Goal: Information Seeking & Learning: Learn about a topic

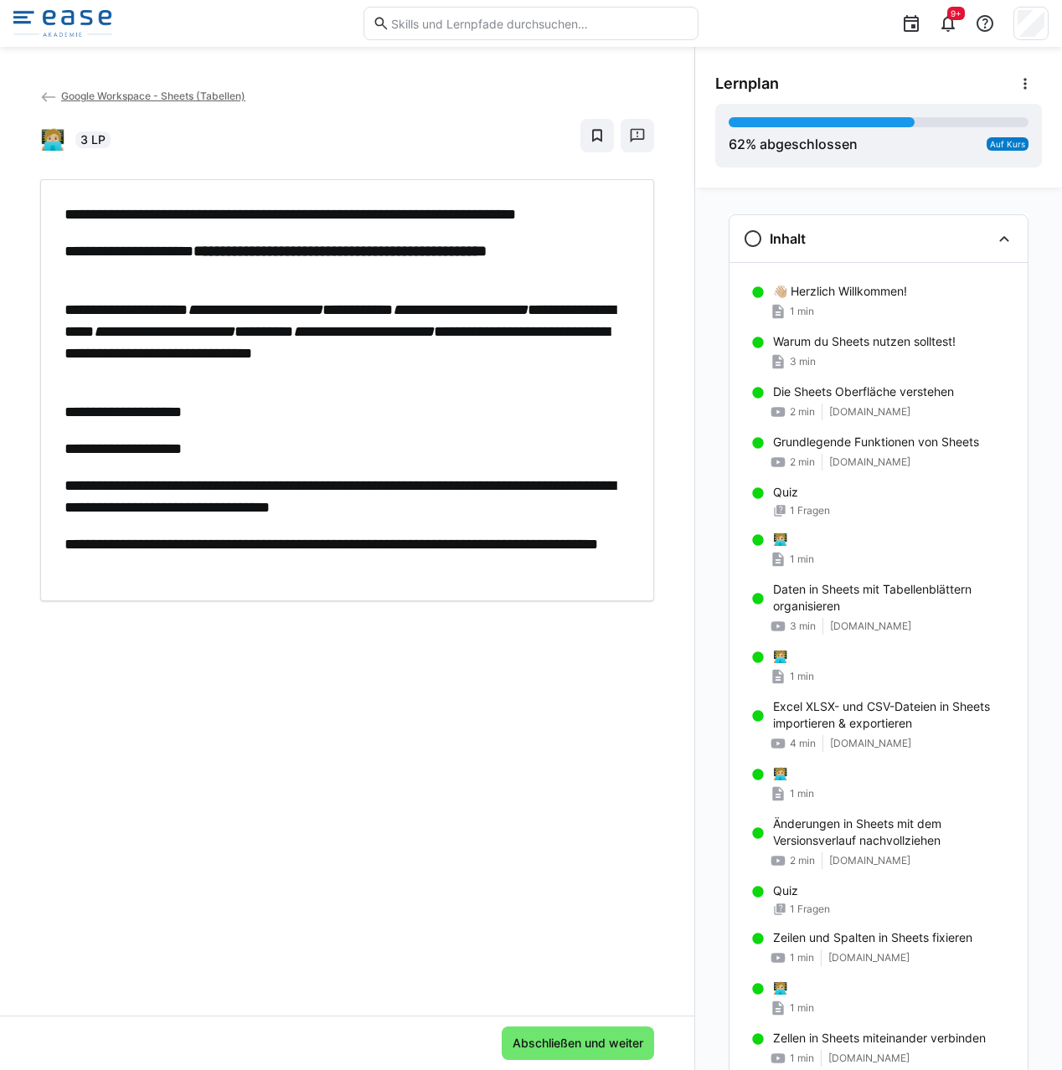
scroll to position [1341, 0]
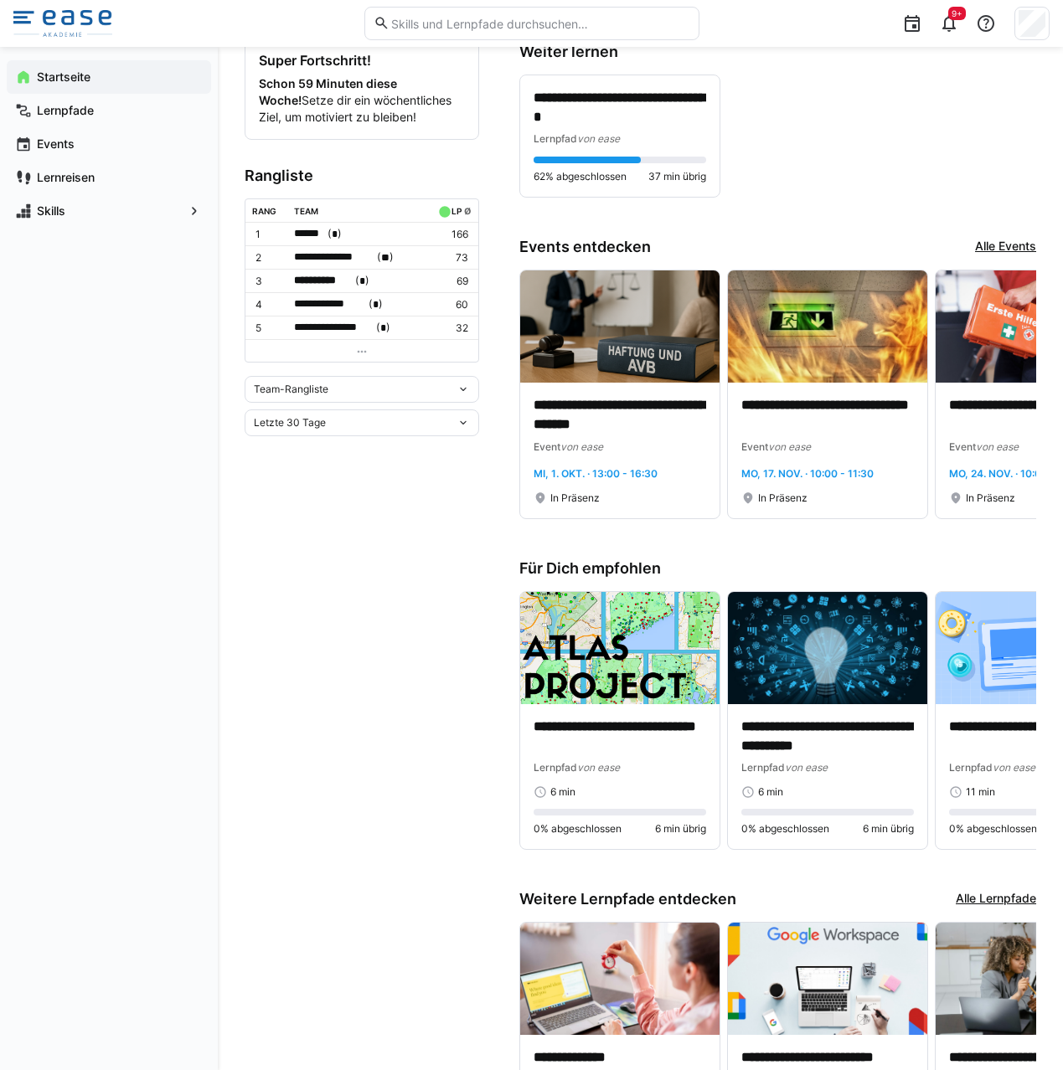
scroll to position [534, 0]
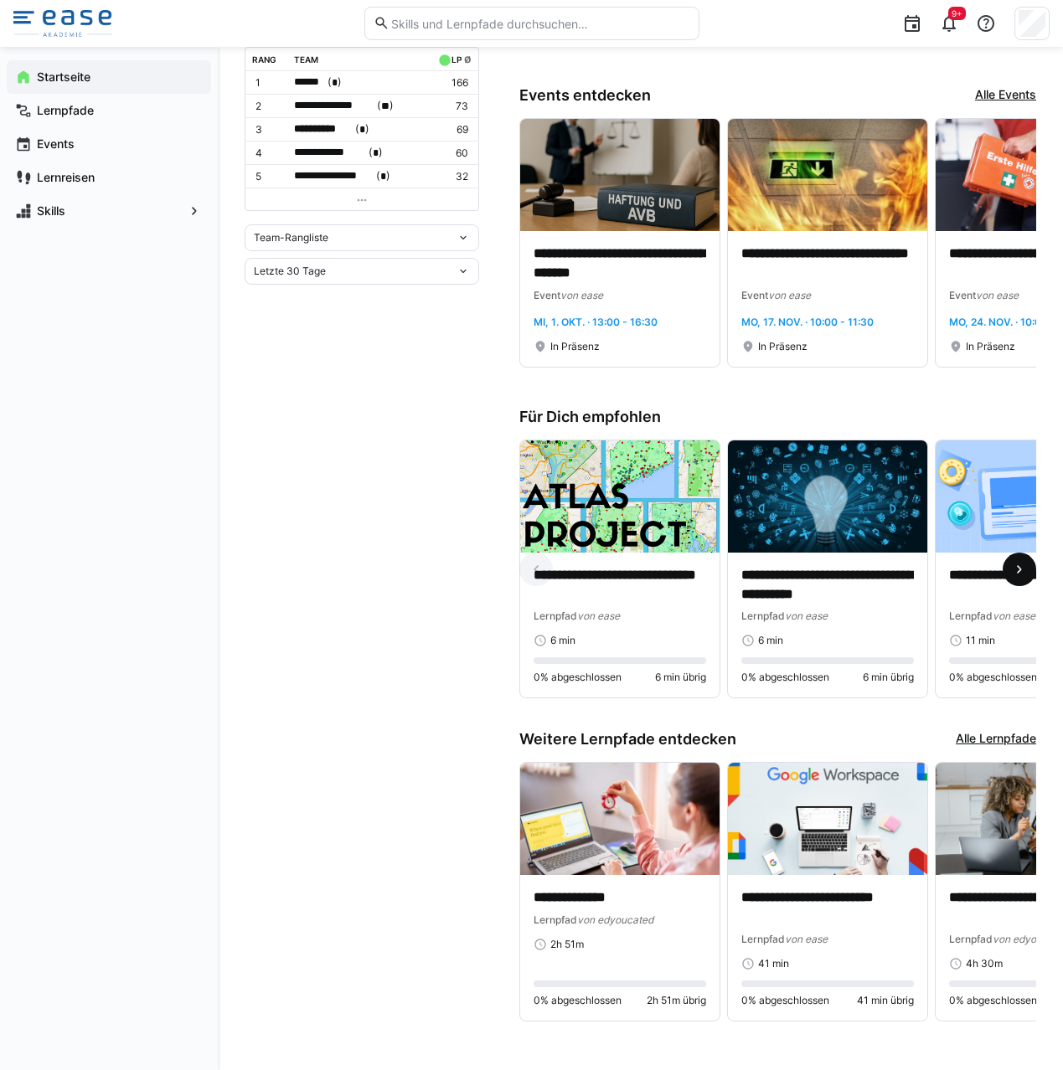
click at [1020, 573] on eds-icon at bounding box center [1019, 569] width 17 height 17
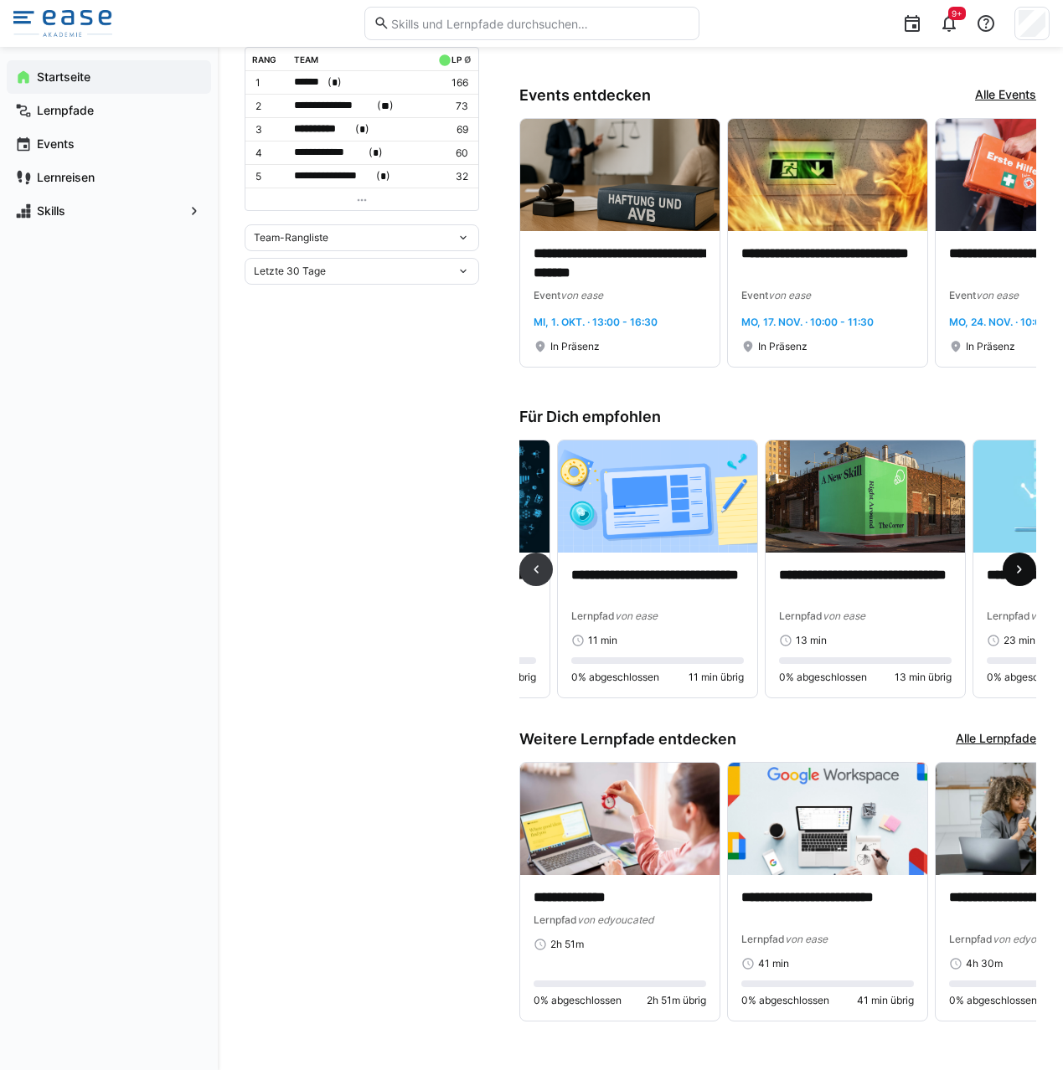
click at [1020, 572] on eds-icon at bounding box center [1019, 569] width 17 height 17
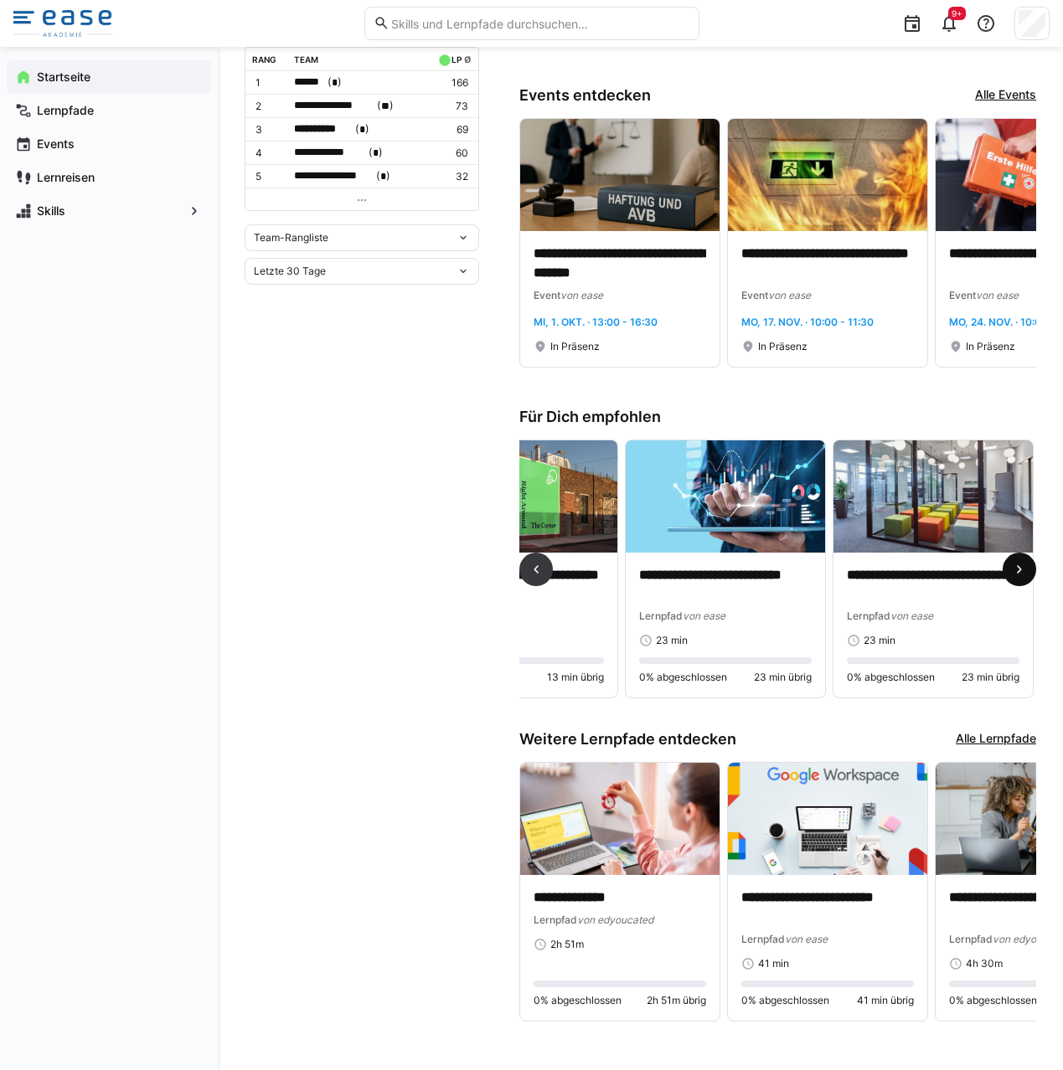
click at [1020, 571] on eds-icon at bounding box center [1019, 569] width 17 height 17
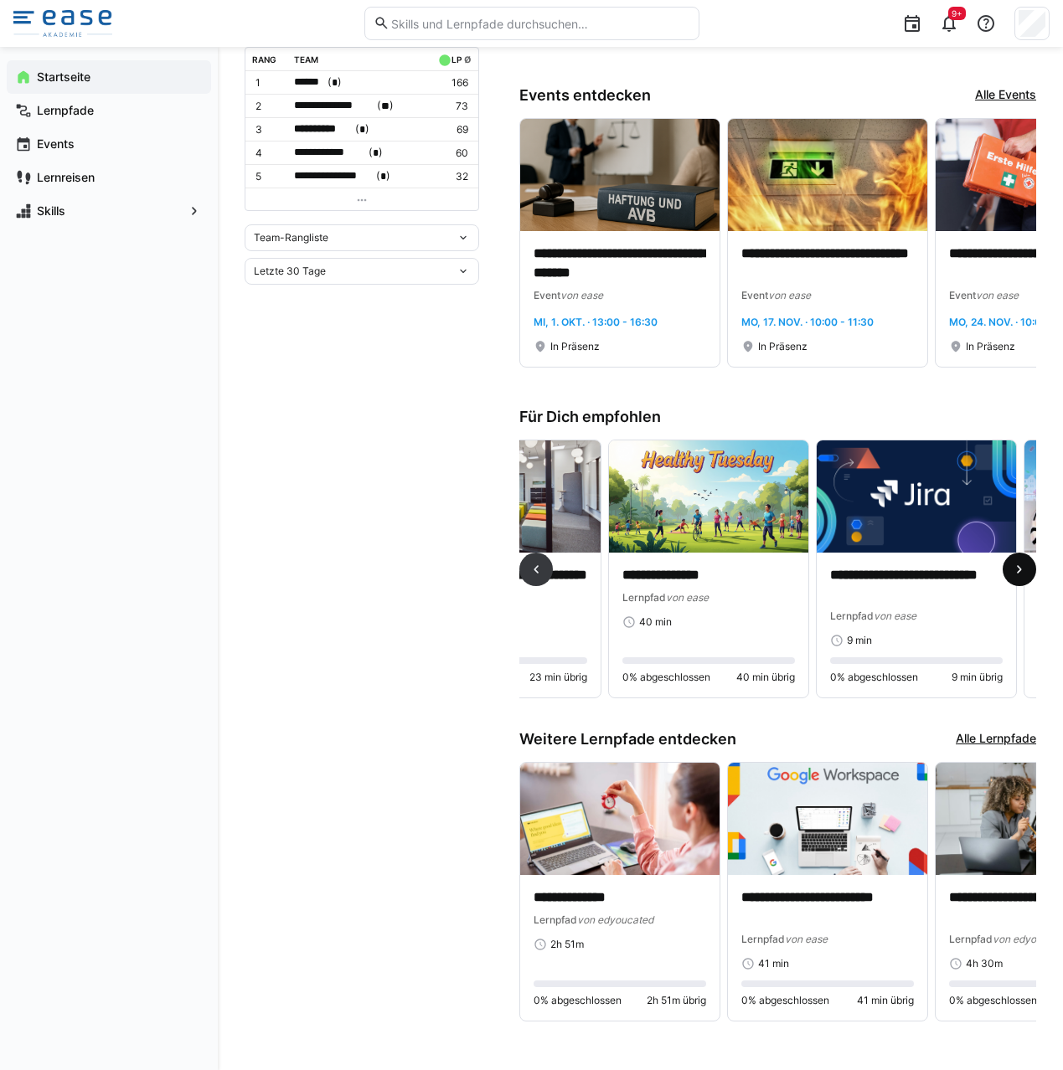
click at [1020, 571] on eds-icon at bounding box center [1019, 569] width 17 height 17
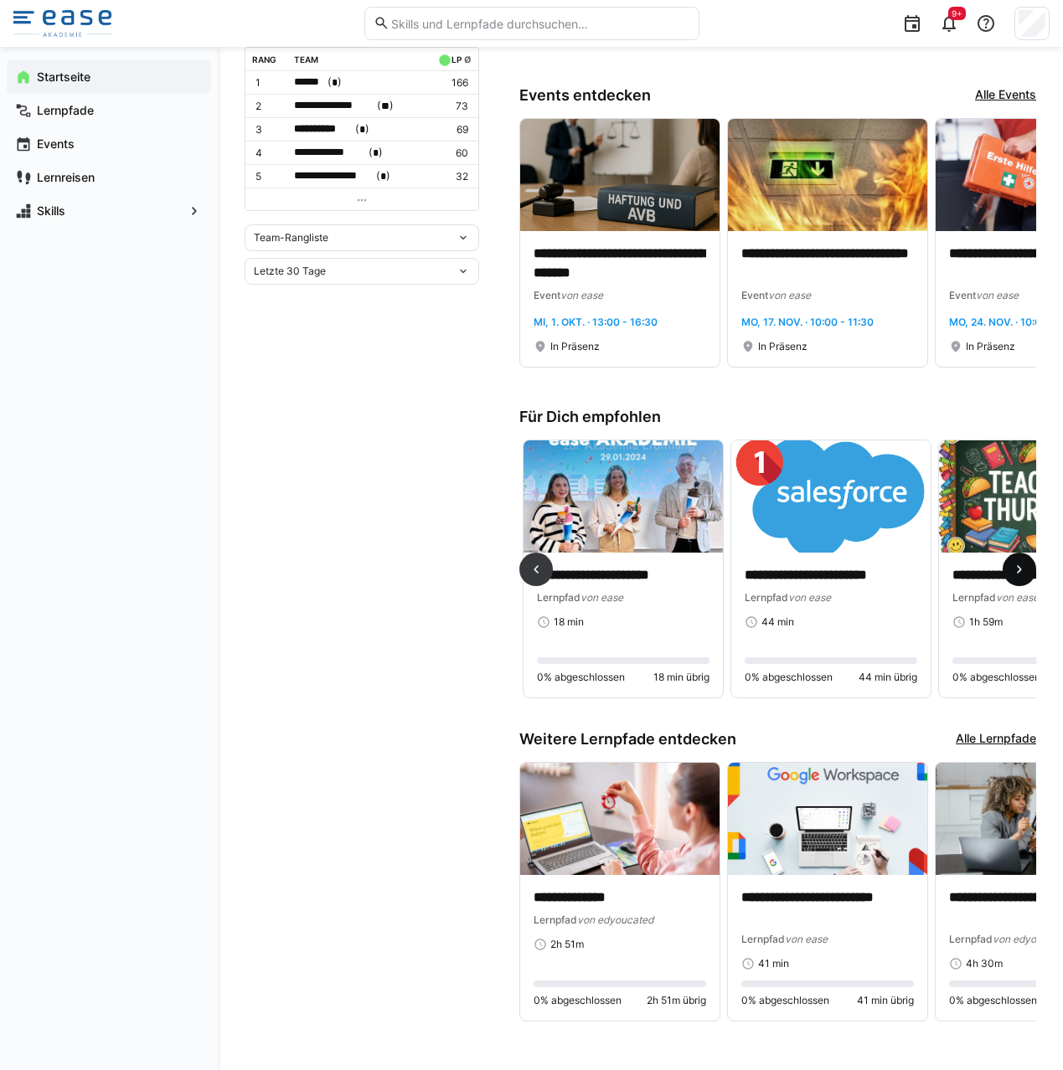
click at [1020, 571] on eds-icon at bounding box center [1019, 569] width 17 height 17
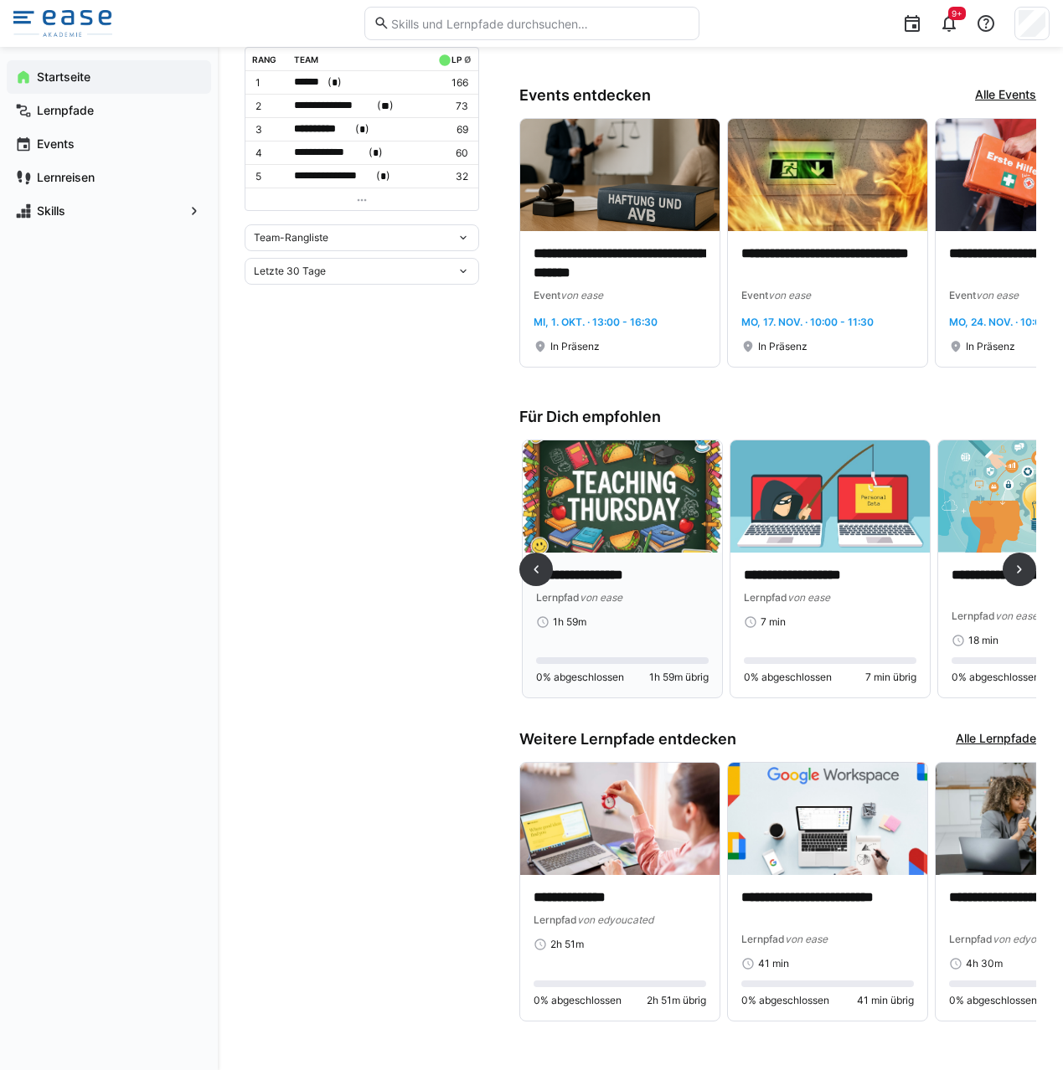
scroll to position [0, 2077]
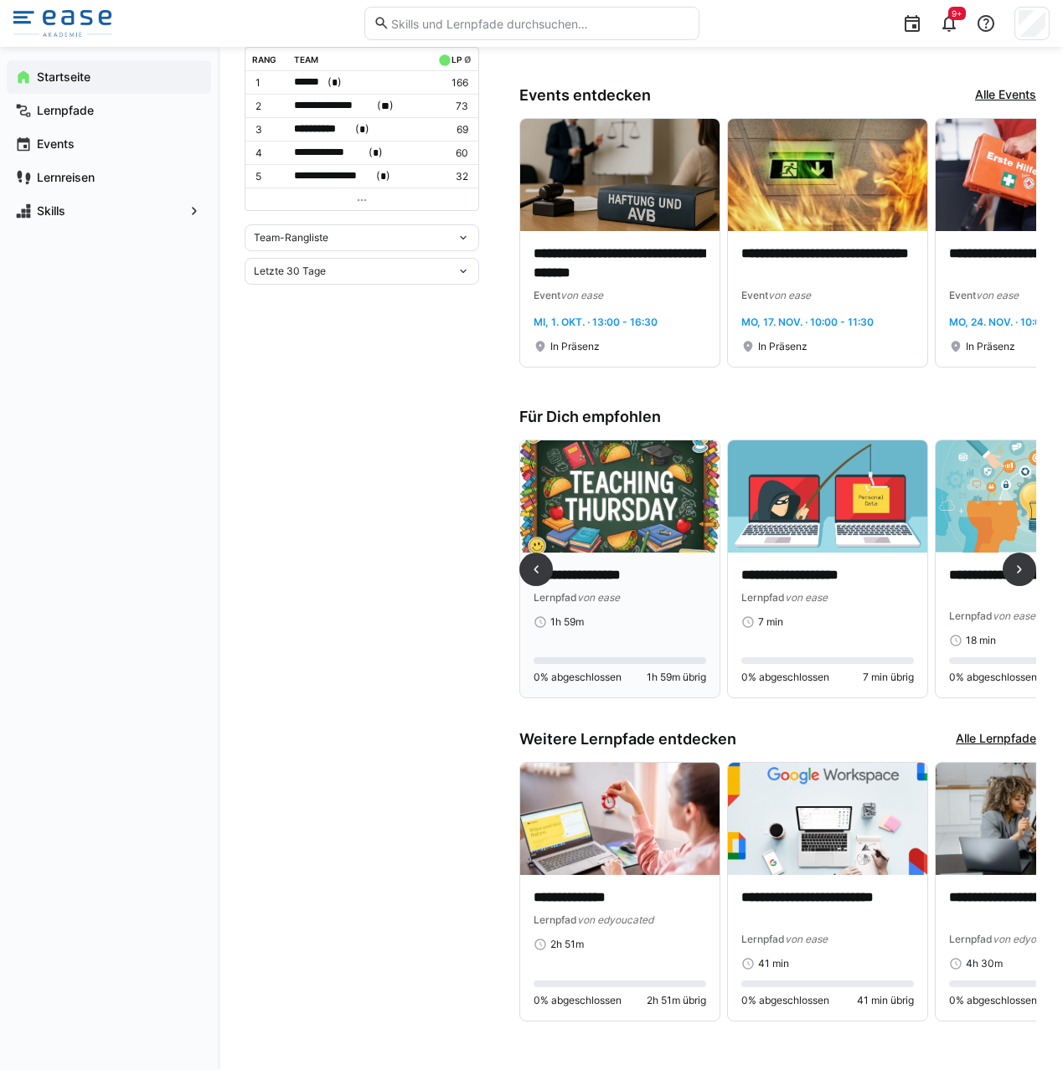
click at [636, 511] on img at bounding box center [619, 496] width 199 height 112
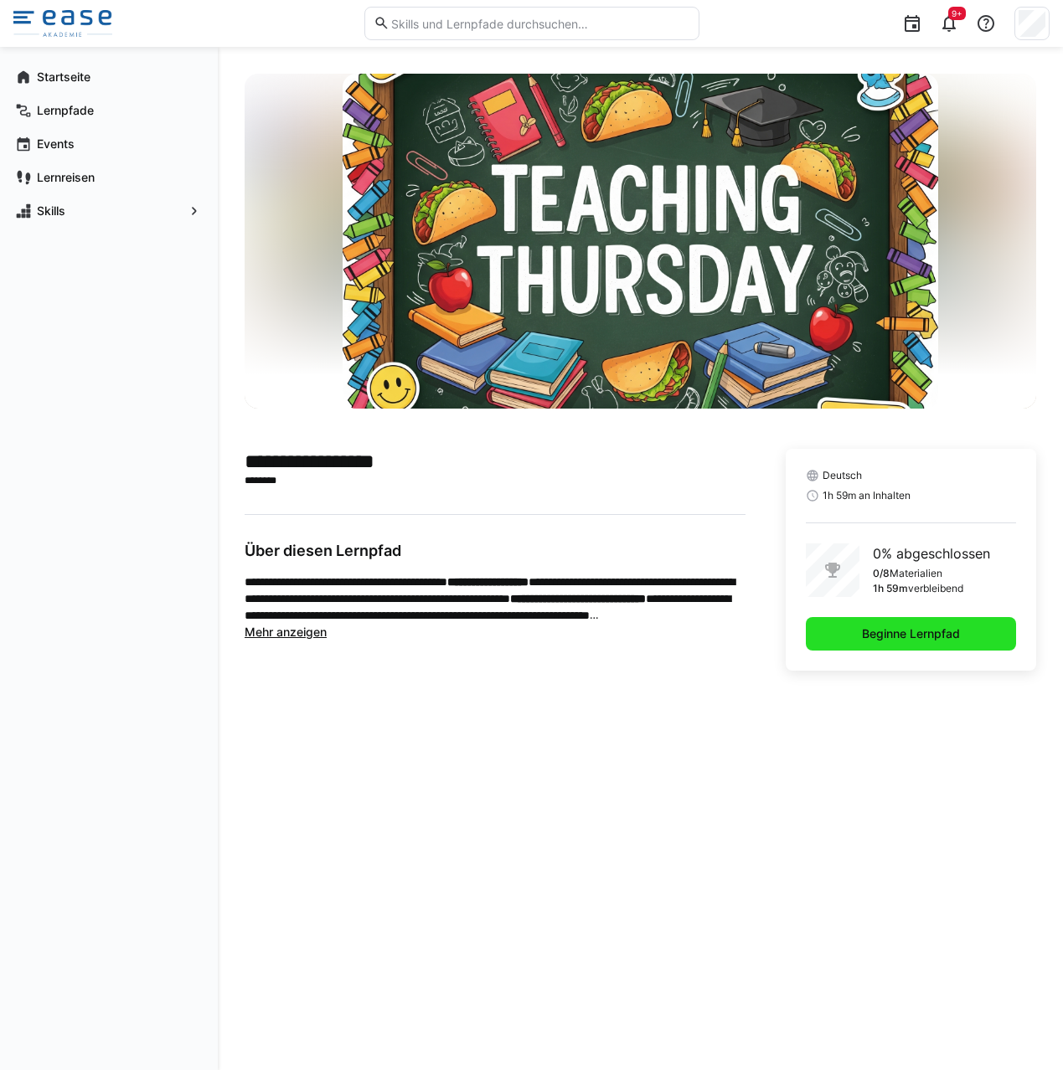
click at [867, 638] on span "Beginne Lernpfad" at bounding box center [910, 634] width 103 height 17
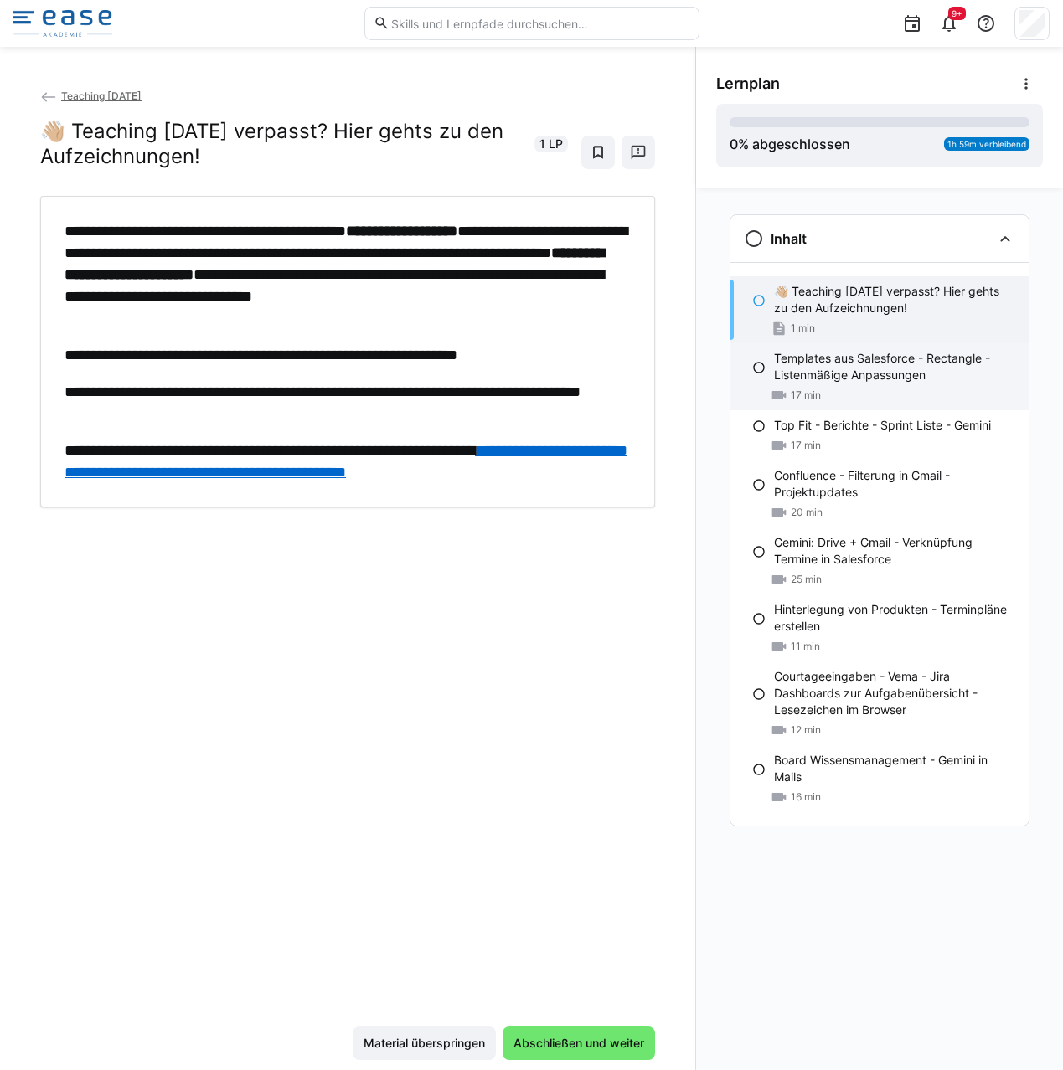
click at [888, 392] on div "17 min" at bounding box center [894, 395] width 241 height 17
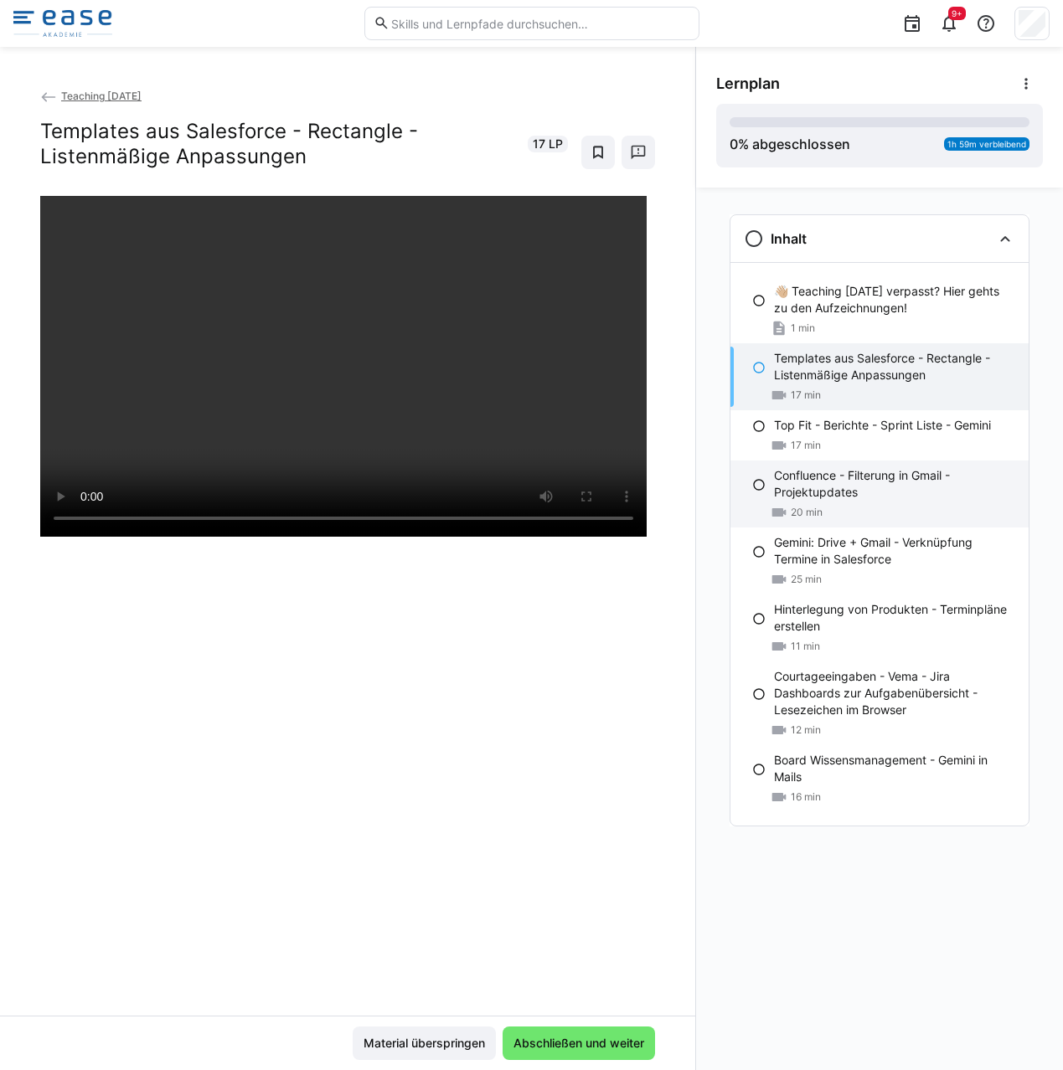
click at [854, 482] on p "Confluence - Filterung in Gmail - Projektupdates" at bounding box center [894, 483] width 241 height 33
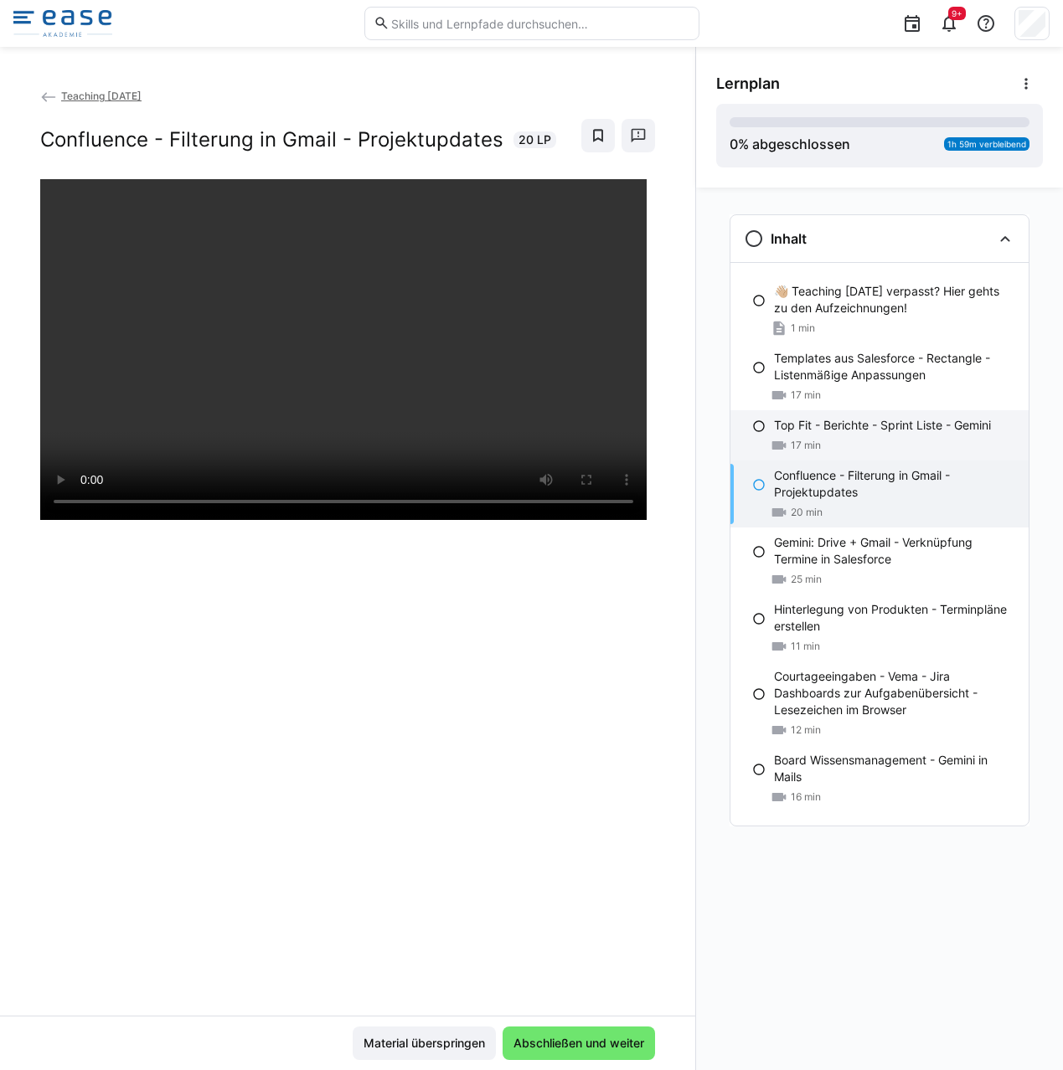
click at [852, 429] on p "Top Fit - Berichte - Sprint Liste - Gemini" at bounding box center [882, 425] width 217 height 17
click at [858, 481] on p "Confluence - Filterung in Gmail - Projektupdates" at bounding box center [894, 483] width 241 height 33
click at [858, 437] on div "17 min" at bounding box center [894, 445] width 241 height 17
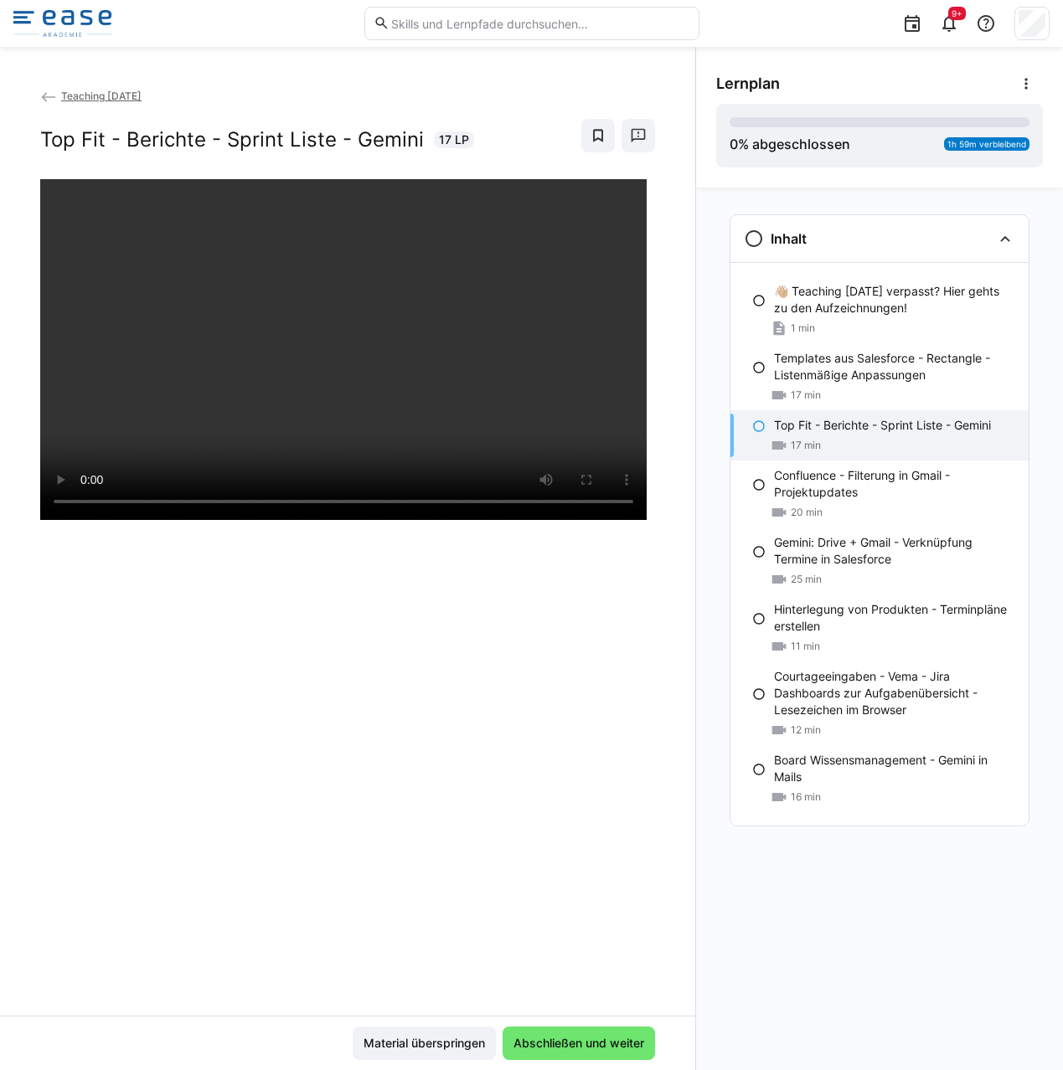
scroll to position [1, 0]
